Goal: Check status: Check status

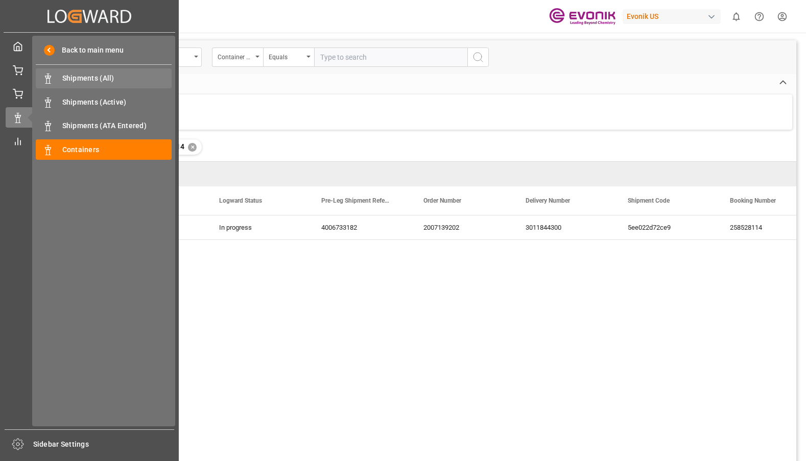
click at [83, 82] on span "Shipments (All)" at bounding box center [117, 78] width 110 height 11
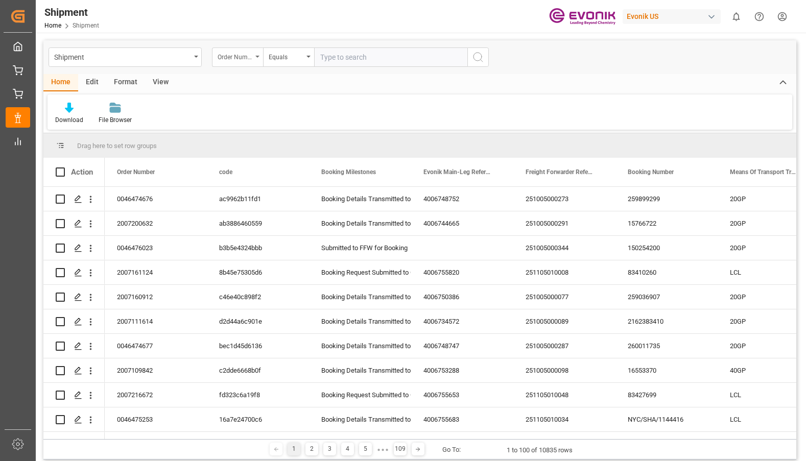
click at [255, 57] on icon "open menu" at bounding box center [257, 57] width 4 height 2
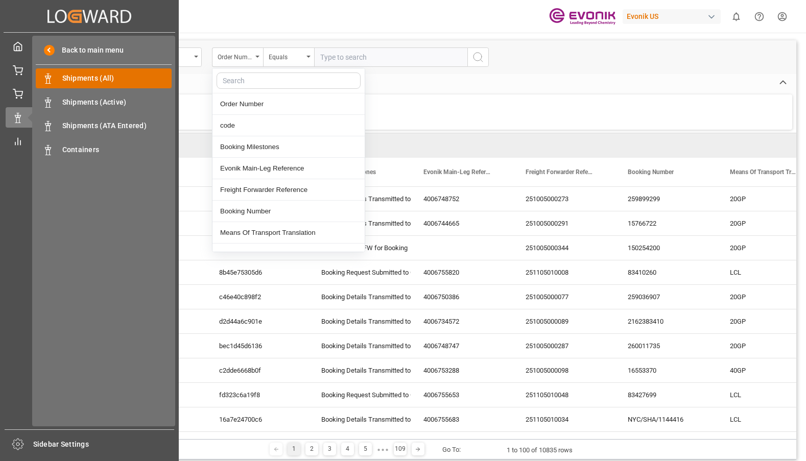
click at [76, 79] on span "Shipments (All)" at bounding box center [117, 78] width 110 height 11
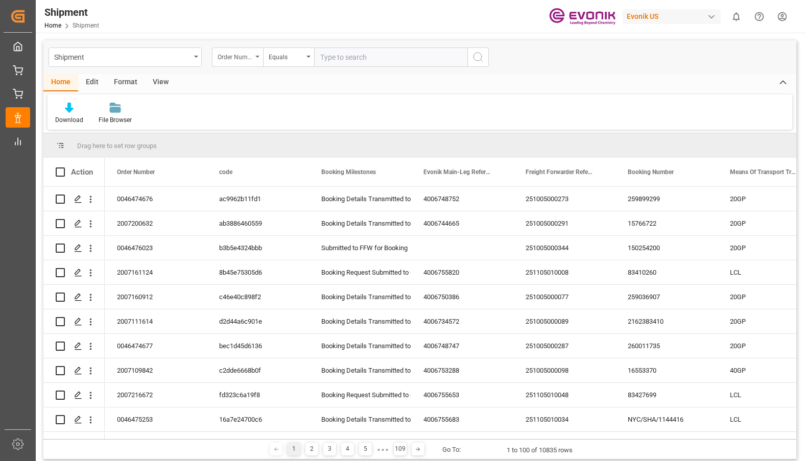
click at [256, 57] on icon "open menu" at bounding box center [257, 57] width 4 height 2
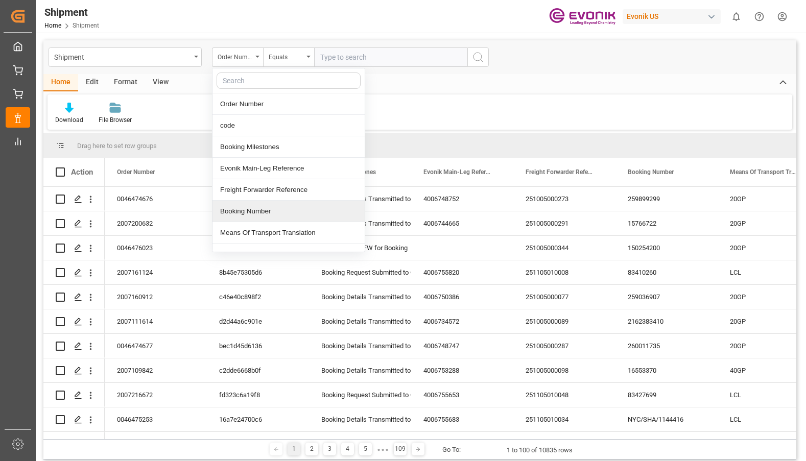
click at [246, 212] on div "Booking Number" at bounding box center [288, 211] width 152 height 21
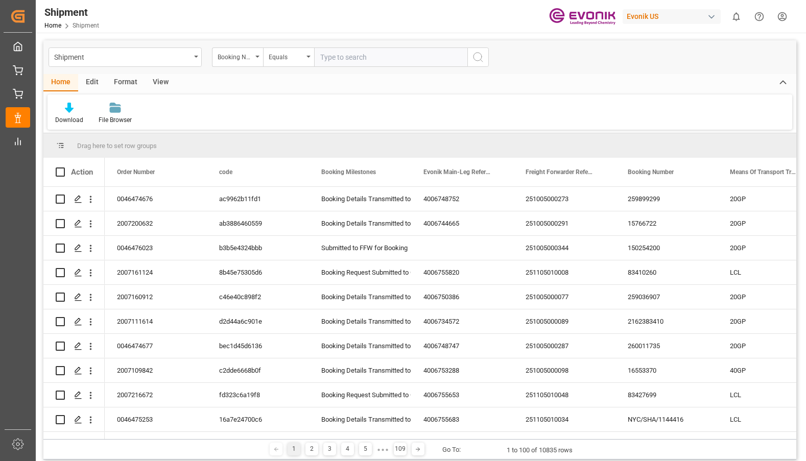
click at [348, 59] on input "text" at bounding box center [390, 56] width 153 height 19
type input "250805000057"
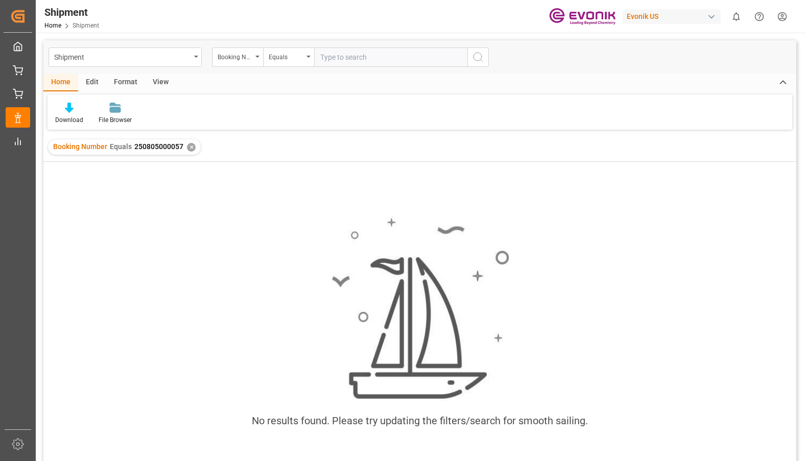
click at [190, 148] on div "✕" at bounding box center [191, 147] width 9 height 9
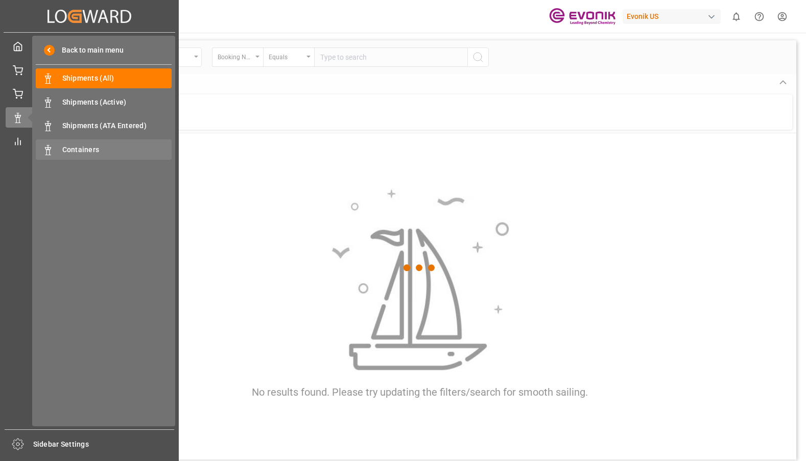
click at [75, 151] on span "Containers" at bounding box center [117, 149] width 110 height 11
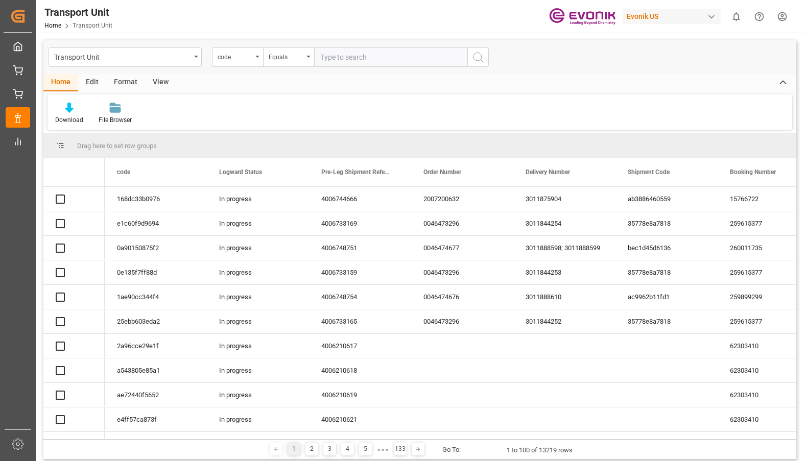
click at [333, 56] on input "text" at bounding box center [390, 56] width 153 height 19
type input "mrku4950509"
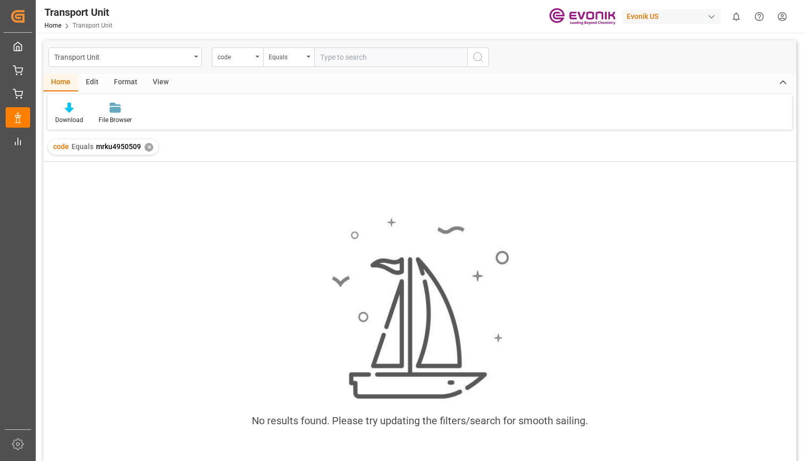
click at [150, 147] on div "✕" at bounding box center [148, 147] width 9 height 9
